Goal: Task Accomplishment & Management: Manage account settings

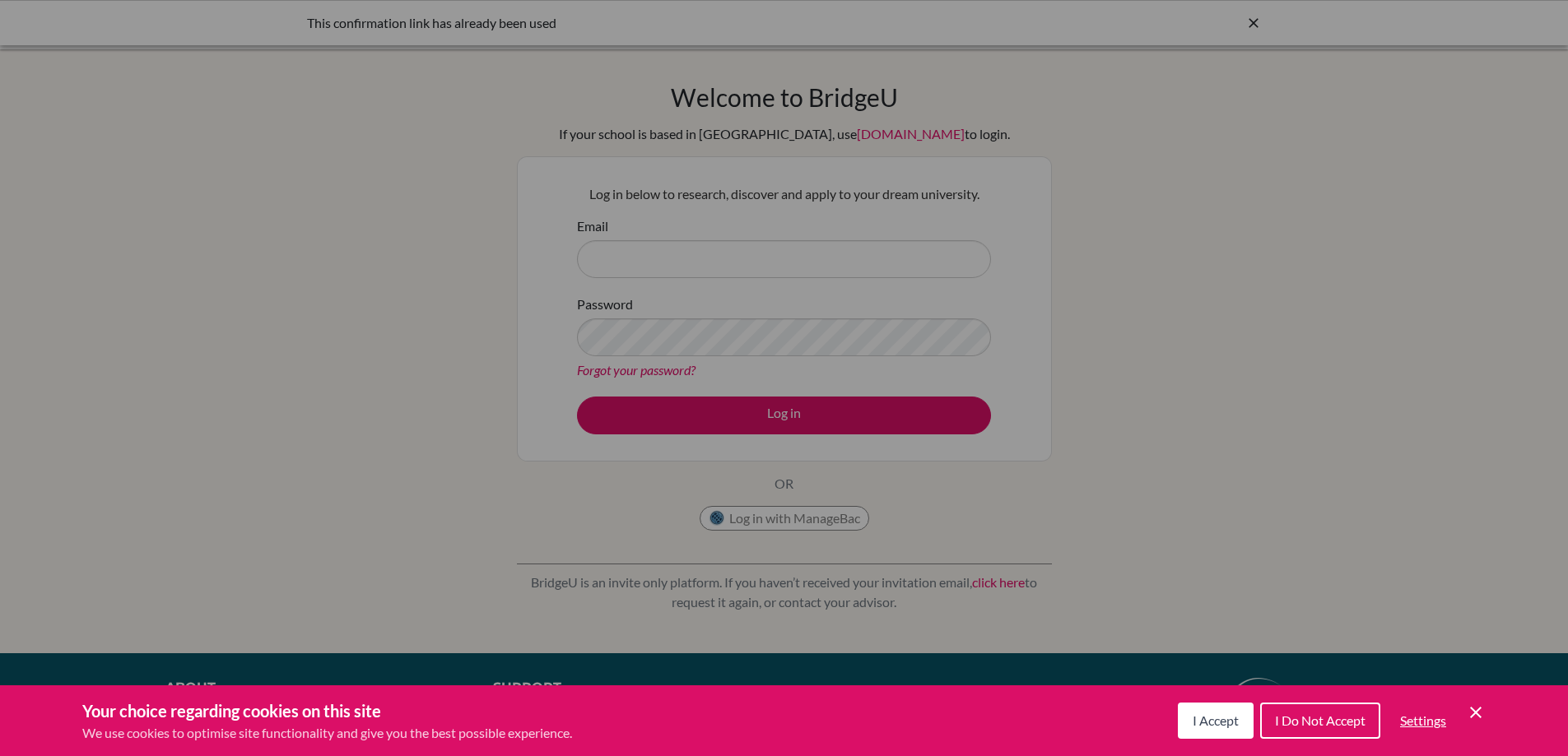
click at [1348, 726] on span "I Do Not Accept" at bounding box center [1320, 720] width 91 height 16
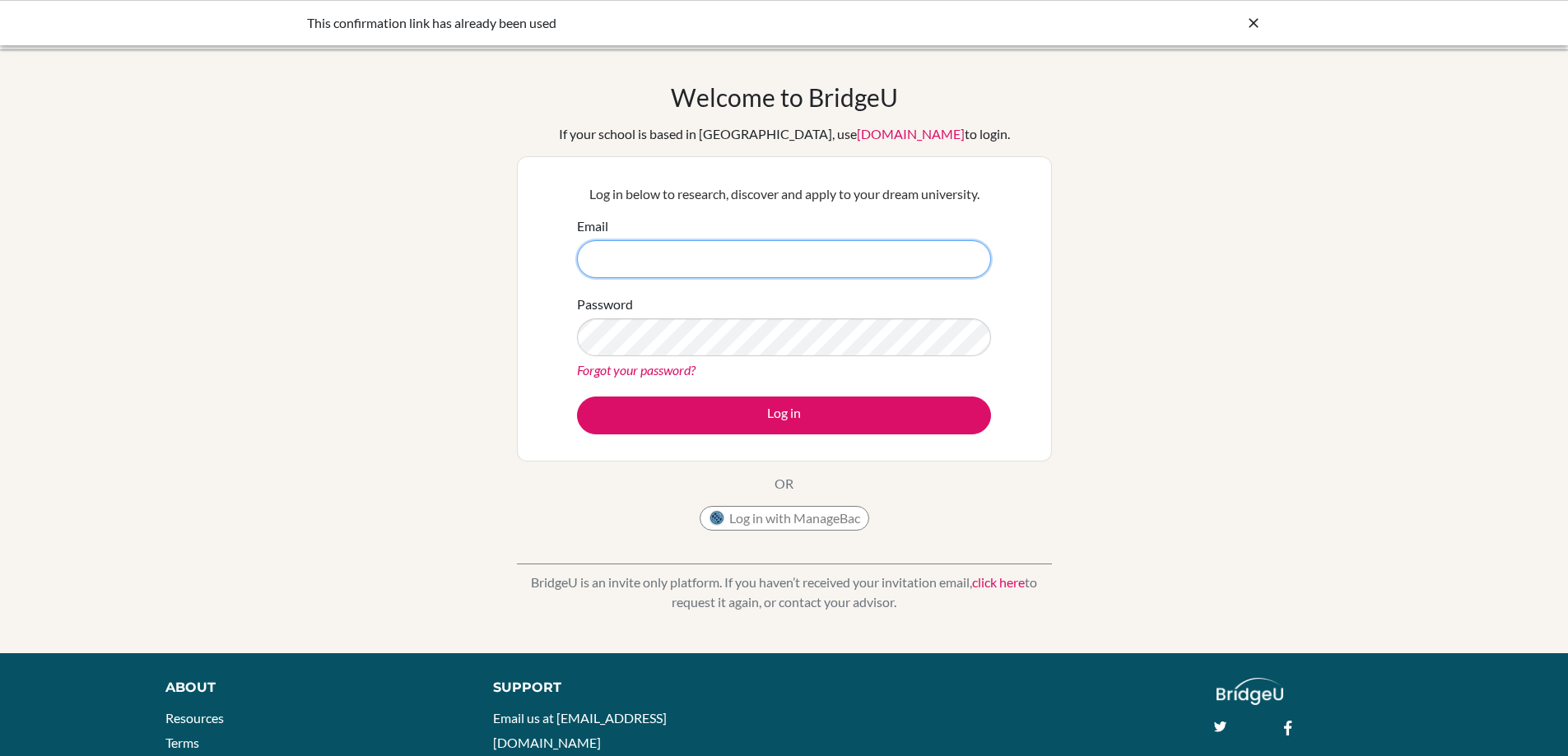
click at [666, 254] on input "Email" at bounding box center [783, 259] width 414 height 38
click at [674, 248] on input "Email" at bounding box center [783, 259] width 414 height 38
type input "mbarker@nca.edu.ni"
click at [654, 370] on link "Forgot your password?" at bounding box center [635, 369] width 118 height 16
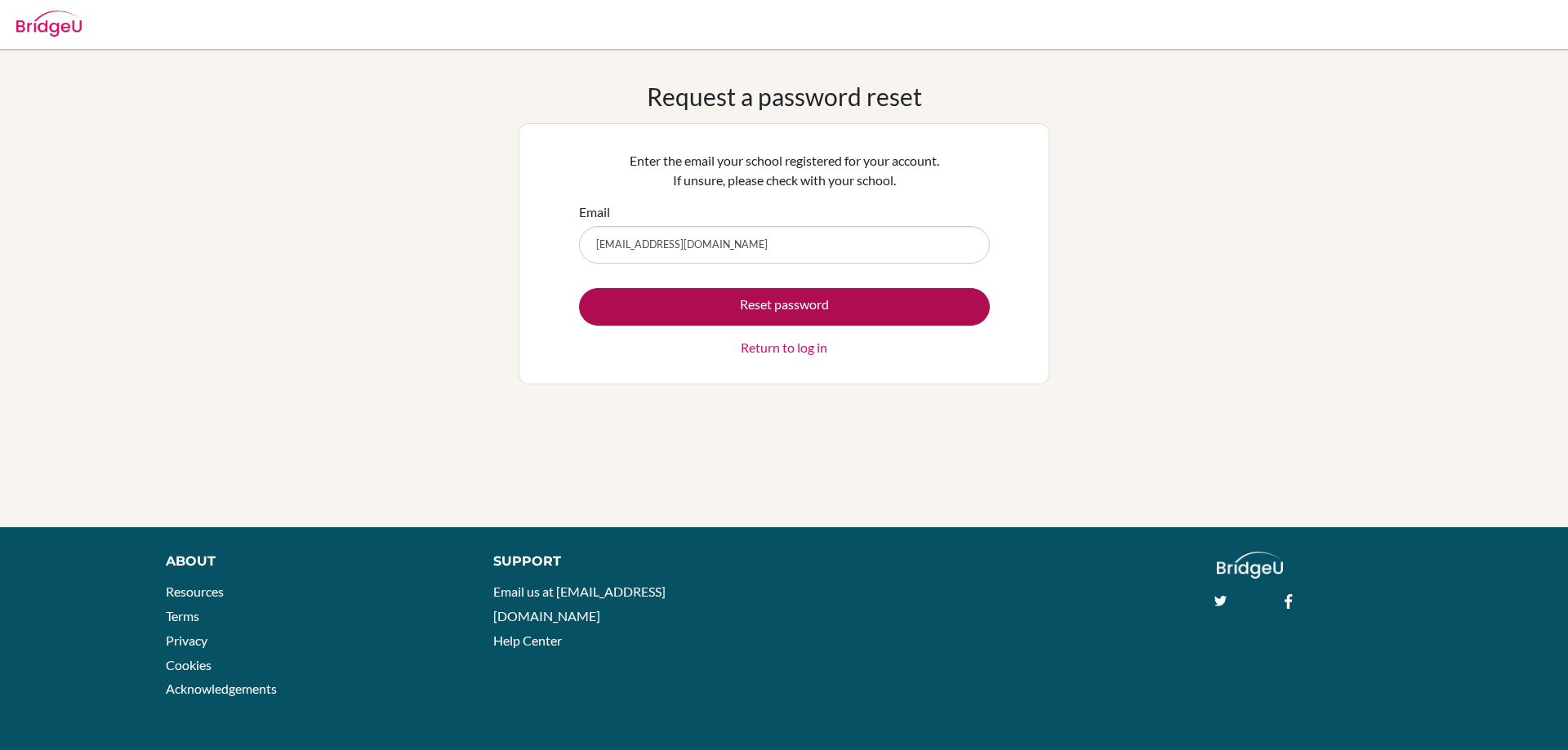
type input "[EMAIL_ADDRESS][DOMAIN_NAME]"
click at [773, 301] on button "Reset password" at bounding box center [784, 307] width 411 height 38
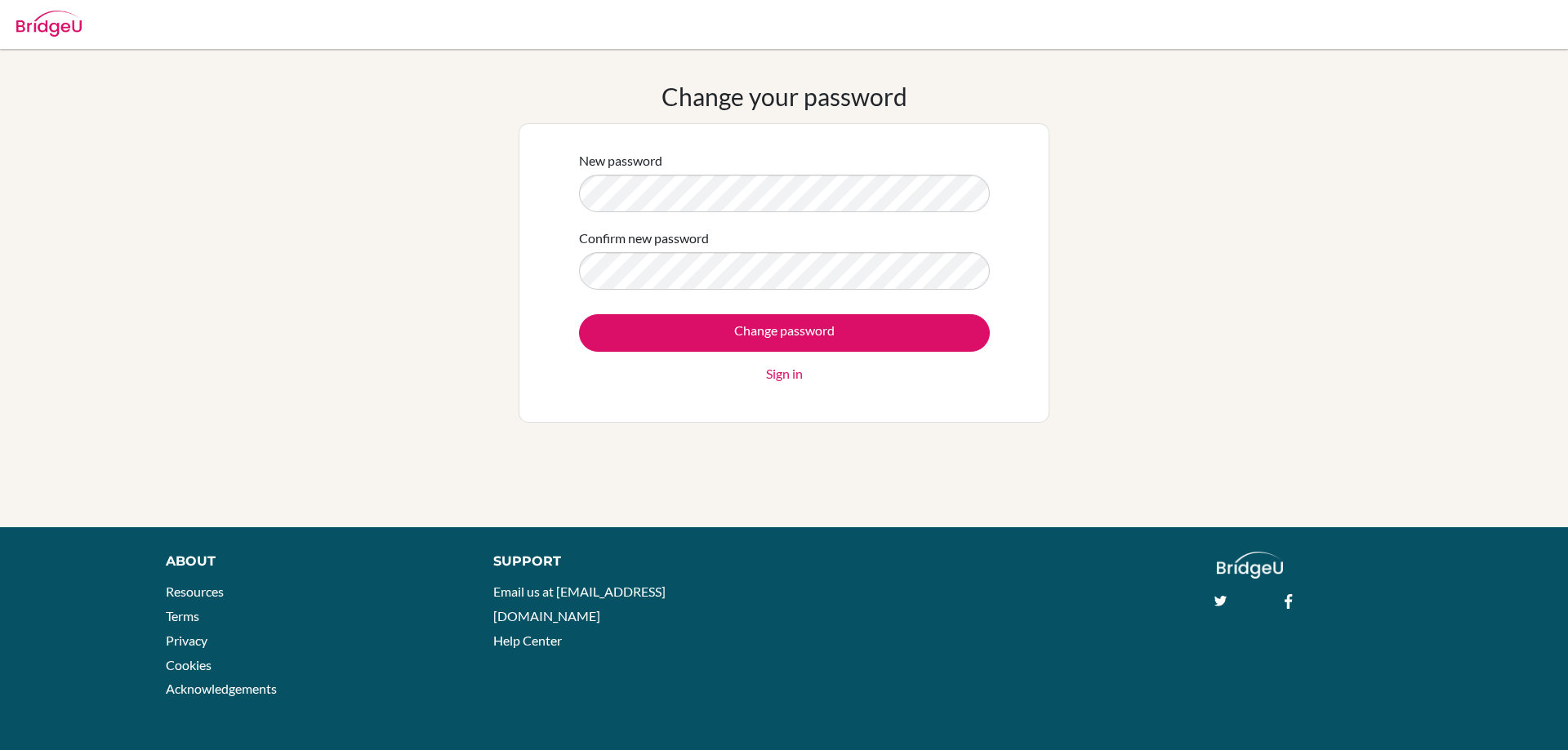
click at [557, 189] on div "New password Confirm new password Change password Sign in" at bounding box center [784, 273] width 530 height 300
click at [577, 186] on div "New password Confirm new password Change password Sign in" at bounding box center [784, 273] width 431 height 266
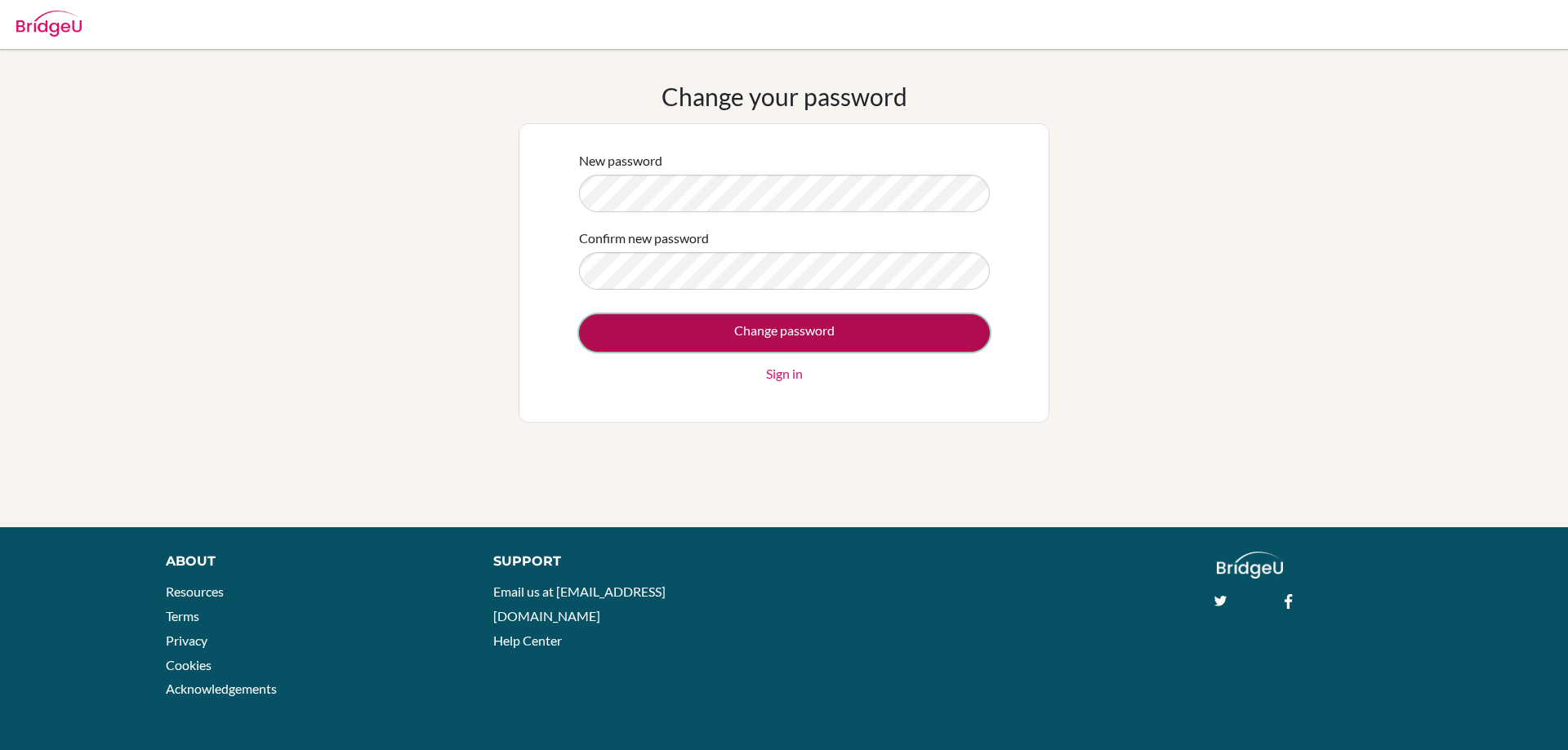
click at [775, 340] on input "Change password" at bounding box center [784, 333] width 411 height 38
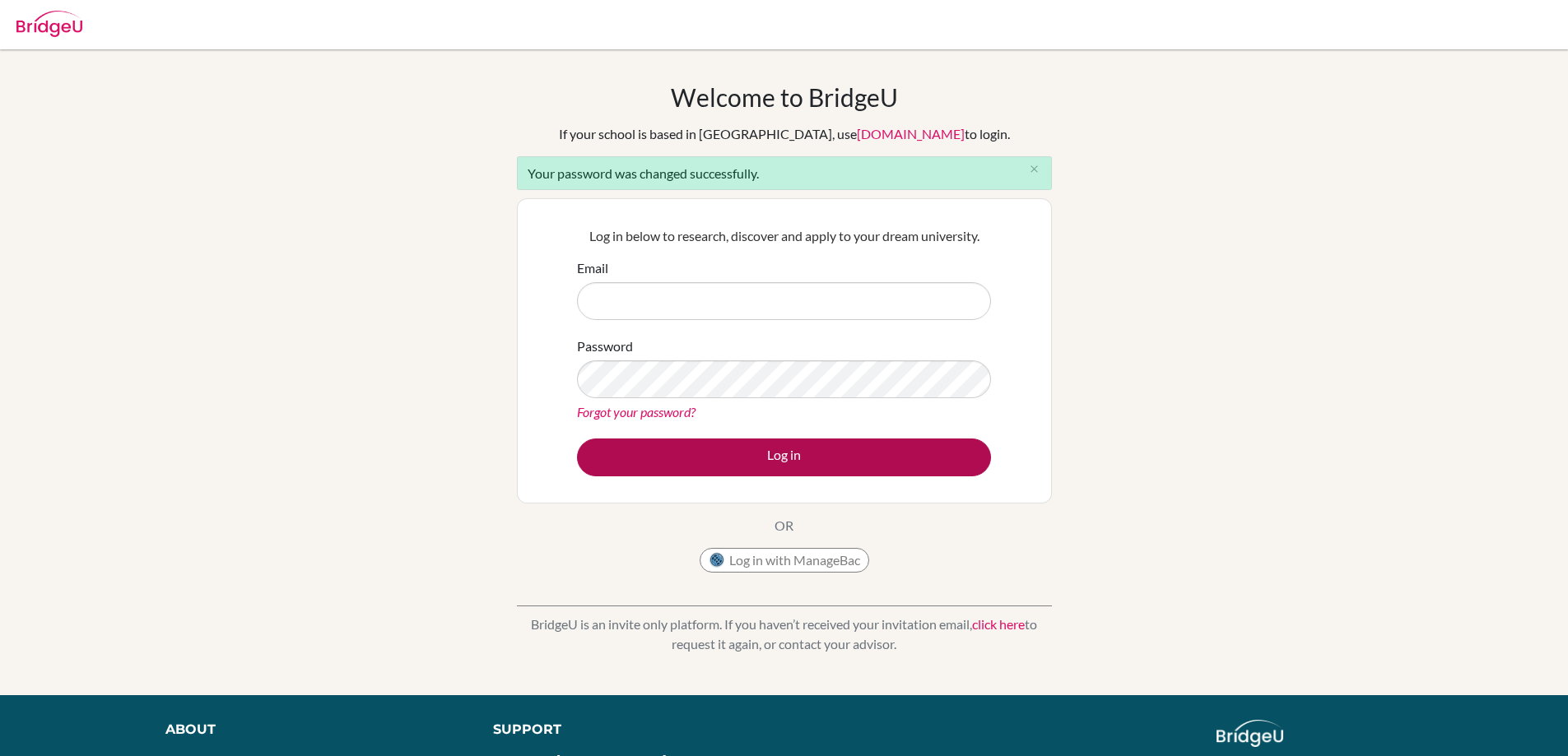
type input "[EMAIL_ADDRESS][DOMAIN_NAME]"
click at [779, 453] on button "Log in" at bounding box center [783, 458] width 414 height 38
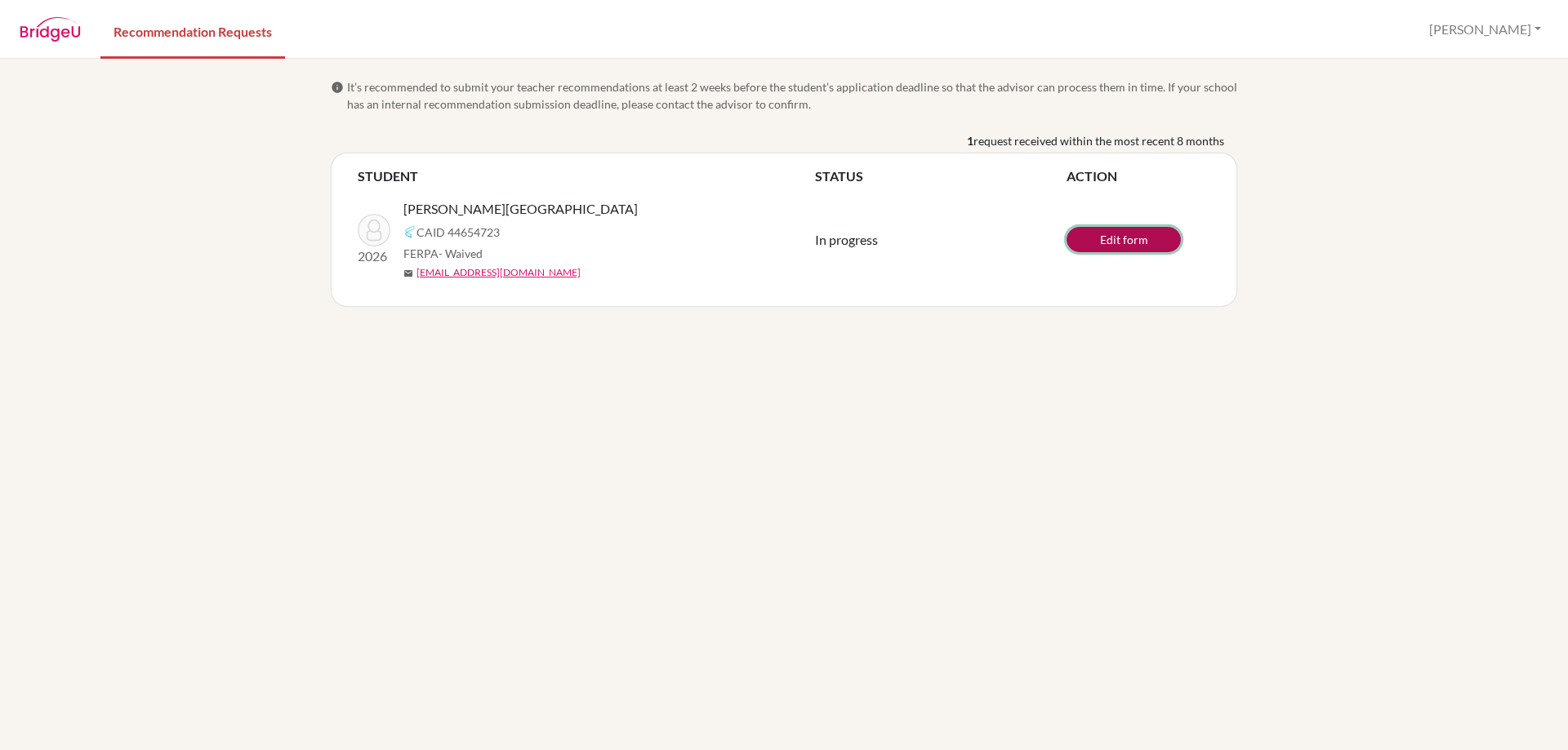
click at [1152, 247] on link "Edit form" at bounding box center [1123, 239] width 114 height 25
